Goal: Obtain resource: Download file/media

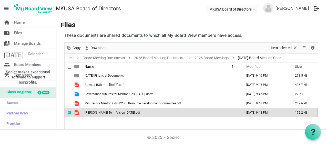
scroll to position [28, 0]
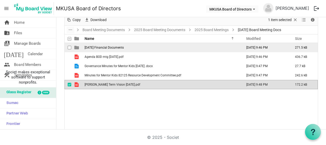
click at [100, 47] on span "[DATE] Financial Documents" at bounding box center [104, 48] width 39 height 4
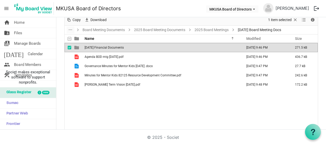
click at [100, 47] on span "[DATE] Financial Documents" at bounding box center [104, 48] width 39 height 4
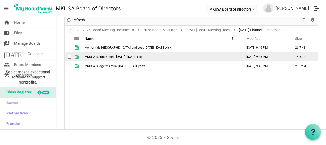
click at [115, 58] on span "MKUSA Balance Sheet [DATE] - [DATE].xlsx" at bounding box center [114, 57] width 58 height 4
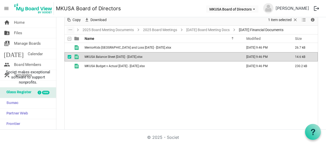
click at [115, 58] on span "MKUSA Balance Sheet [DATE] - [DATE].xlsx" at bounding box center [114, 57] width 58 height 4
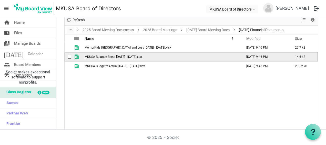
click at [115, 58] on span "MKUSA Balance Sheet [DATE] - [DATE].xlsx" at bounding box center [114, 57] width 58 height 4
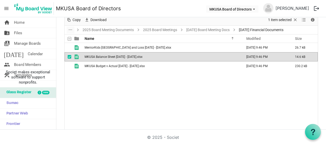
click at [115, 58] on span "MKUSA Balance Sheet [DATE] - [DATE].xlsx" at bounding box center [114, 57] width 58 height 4
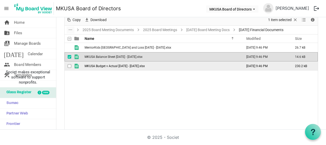
click at [127, 65] on span "MKUSA Budget v Actual [DATE] - [DATE].xlsx" at bounding box center [115, 66] width 60 height 4
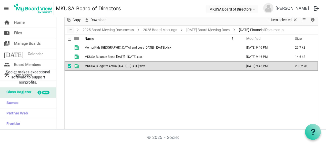
click at [127, 65] on span "MKUSA Budget v Actual [DATE] - [DATE].xlsx" at bounding box center [115, 66] width 60 height 4
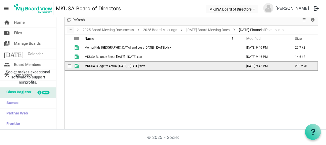
click at [127, 65] on span "MKUSA Budget v Actual [DATE] - [DATE].xlsx" at bounding box center [115, 66] width 60 height 4
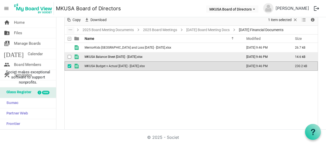
click at [132, 56] on span "MKUSA Balance Sheet [DATE] - [DATE].xlsx" at bounding box center [114, 57] width 58 height 4
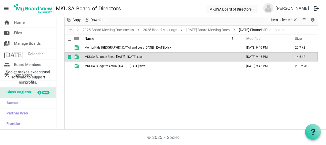
click at [132, 56] on span "MKUSA Balance Sheet [DATE] - [DATE].xlsx" at bounding box center [114, 57] width 58 height 4
click at [145, 28] on link "2025 Board Meetings" at bounding box center [160, 30] width 36 height 6
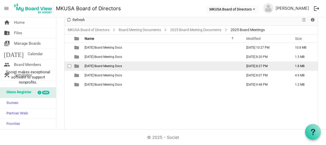
click at [114, 65] on span "[DATE] Board Meeting Docs" at bounding box center [103, 66] width 37 height 4
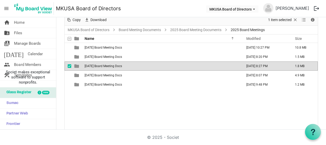
click at [114, 66] on span "[DATE] Board Meeting Docs" at bounding box center [103, 66] width 37 height 4
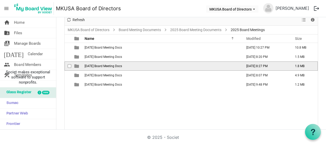
click at [114, 66] on span "[DATE] Board Meeting Docs" at bounding box center [103, 66] width 37 height 4
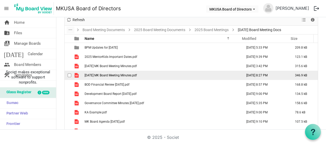
click at [130, 74] on span "[DATE] MK Board Meeting Minutes.pdf" at bounding box center [111, 75] width 52 height 4
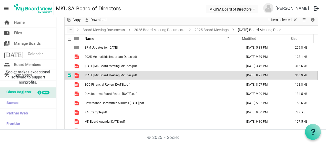
click at [130, 74] on span "[DATE] MK Board Meeting Minutes.pdf" at bounding box center [111, 75] width 52 height 4
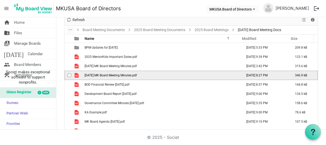
click at [132, 75] on span "[DATE] MK Board Meeting Minutes.pdf" at bounding box center [111, 75] width 52 height 4
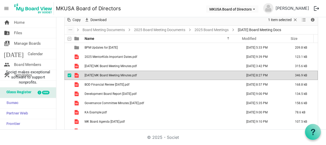
click at [132, 75] on span "[DATE] MK Board Meeting Minutes.pdf" at bounding box center [111, 75] width 52 height 4
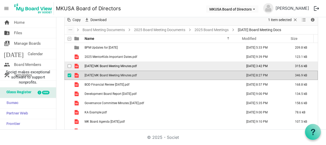
click at [118, 65] on span "[DATE] MK Board Meeting Minutes.pdf" at bounding box center [111, 66] width 52 height 4
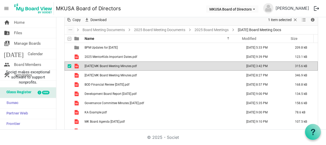
click at [118, 65] on span "[DATE] MK Board Meeting Minutes.pdf" at bounding box center [111, 66] width 52 height 4
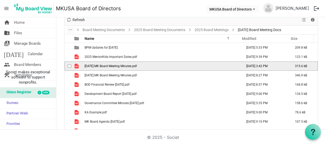
click at [118, 65] on span "[DATE] MK Board Meeting Minutes.pdf" at bounding box center [111, 66] width 52 height 4
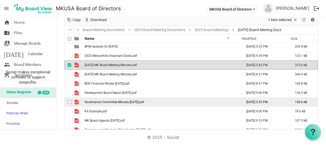
scroll to position [0, 0]
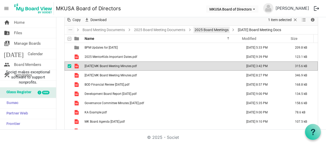
click at [204, 30] on link "2025 Board Meetings" at bounding box center [211, 30] width 36 height 6
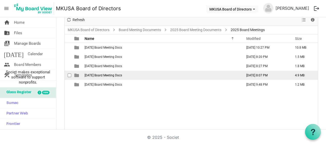
click at [111, 74] on span "[DATE] Board Meeting Docs" at bounding box center [103, 75] width 37 height 4
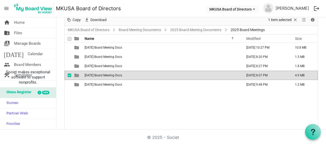
click at [111, 74] on span "[DATE] Board Meeting Docs" at bounding box center [103, 75] width 37 height 4
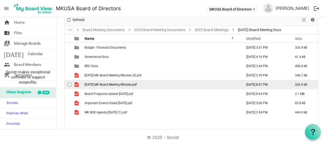
click at [114, 83] on span "[DATE] MK Board Meeting Minutes.pdf" at bounding box center [111, 85] width 52 height 4
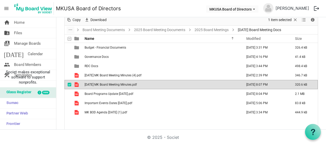
click at [114, 83] on span "[DATE] MK Board Meeting Minutes.pdf" at bounding box center [111, 85] width 52 height 4
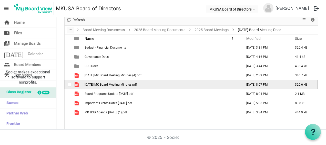
click at [114, 83] on span "[DATE] MK Board Meeting Minutes.pdf" at bounding box center [111, 85] width 52 height 4
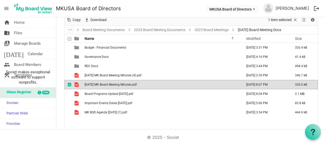
click at [114, 83] on span "[DATE] MK Board Meeting Minutes.pdf" at bounding box center [111, 85] width 52 height 4
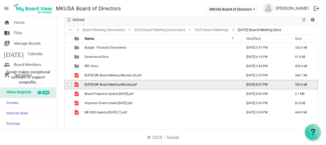
click at [114, 83] on span "[DATE] MK Board Meeting Minutes.pdf" at bounding box center [111, 85] width 52 height 4
click at [101, 84] on span "[DATE] MK Board Meeting Minutes.pdf" at bounding box center [111, 85] width 52 height 4
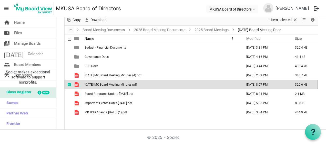
click at [101, 84] on span "[DATE] MK Board Meeting Minutes.pdf" at bounding box center [111, 85] width 52 height 4
click at [132, 83] on span "[DATE] MK Board Meeting Minutes.pdf" at bounding box center [111, 85] width 52 height 4
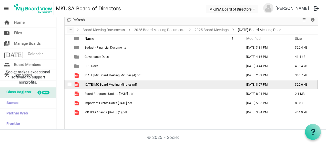
click at [132, 83] on span "[DATE] MK Board Meeting Minutes.pdf" at bounding box center [111, 85] width 52 height 4
